Goal: Information Seeking & Learning: Learn about a topic

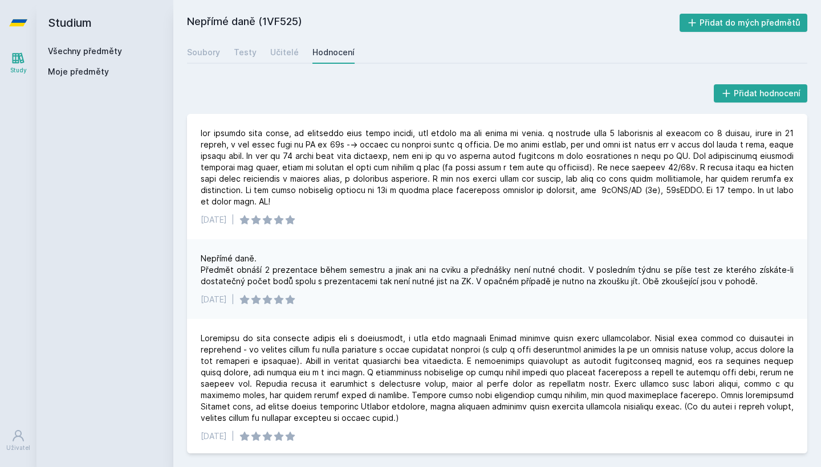
click at [18, 56] on icon at bounding box center [19, 58] width 12 height 11
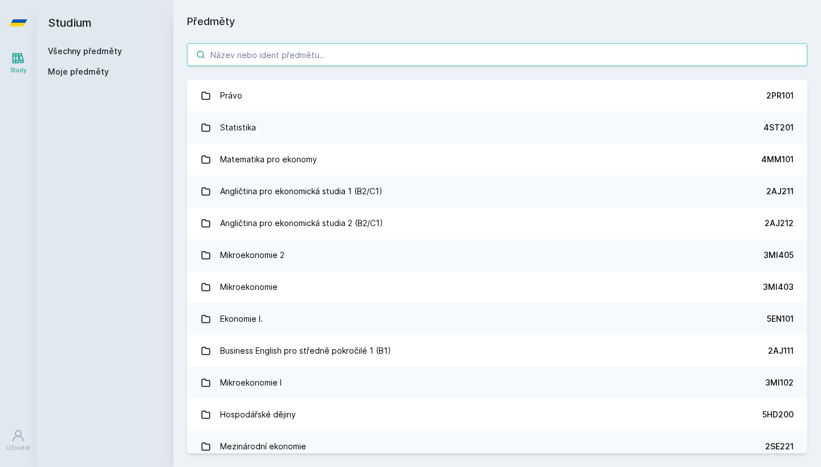
click at [279, 43] on input "search" at bounding box center [497, 54] width 620 height 23
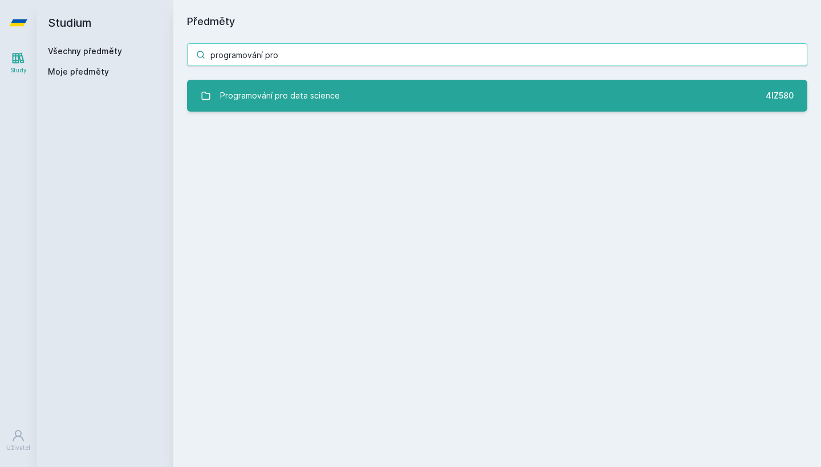
type input "programování pro"
click at [298, 89] on div "Programování pro data science" at bounding box center [280, 95] width 120 height 23
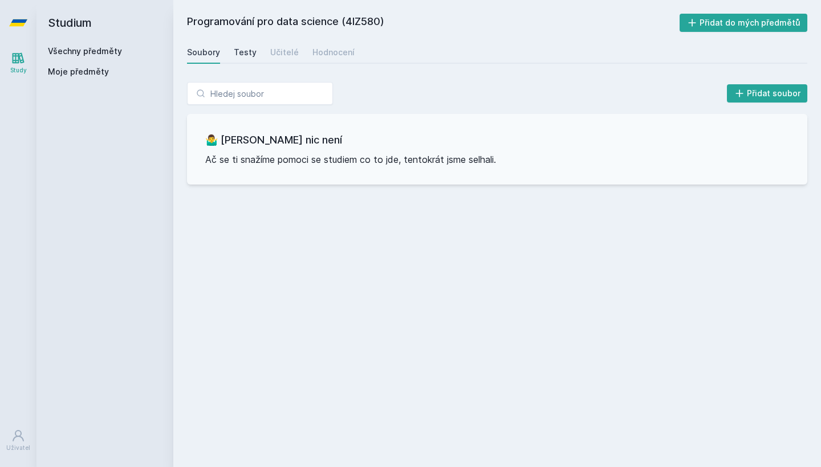
click at [237, 54] on div "Testy" at bounding box center [245, 52] width 23 height 11
click at [290, 58] on div "Učitelé" at bounding box center [284, 52] width 28 height 11
click at [317, 56] on div "Hodnocení" at bounding box center [333, 52] width 42 height 11
